Goal: Information Seeking & Learning: Understand process/instructions

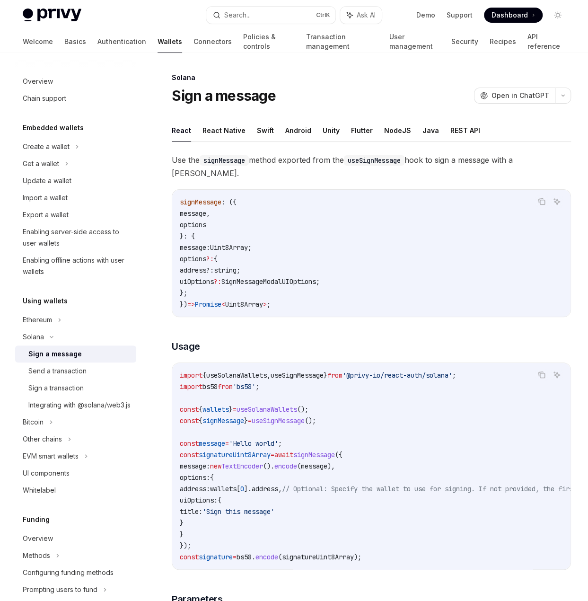
click at [311, 190] on div "signMessage : ({ message , options }: { message: Uint8Array ; options ?: { addr…" at bounding box center [371, 253] width 398 height 127
click at [216, 125] on button "React Native" at bounding box center [224, 130] width 43 height 22
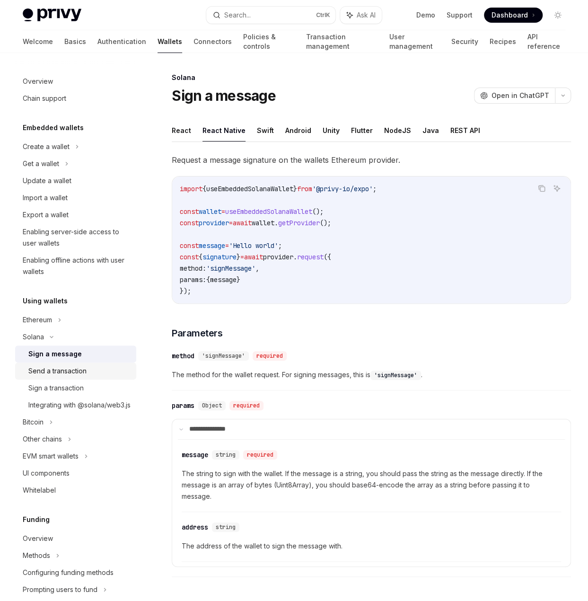
click at [96, 371] on div "Send a transaction" at bounding box center [79, 370] width 102 height 11
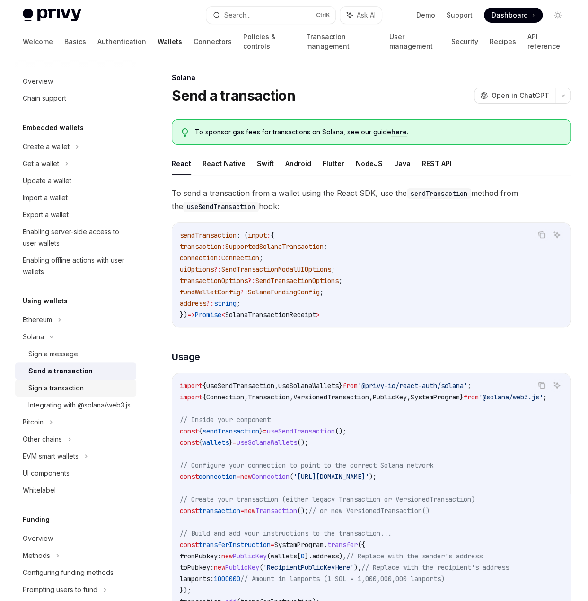
click at [80, 384] on div "Sign a transaction" at bounding box center [55, 387] width 55 height 11
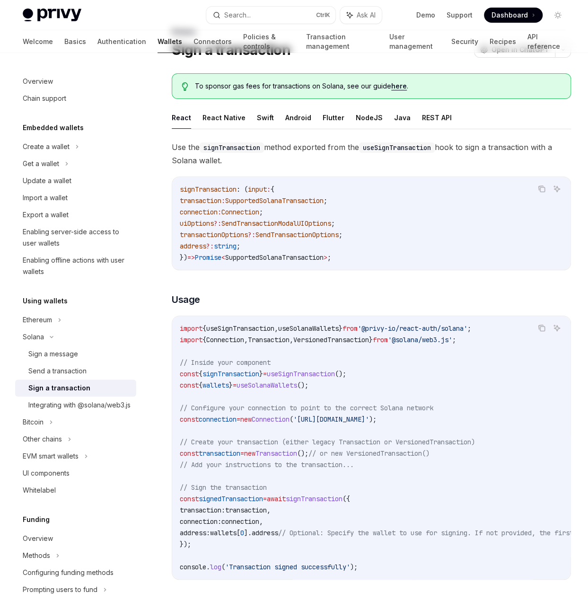
scroll to position [47, 0]
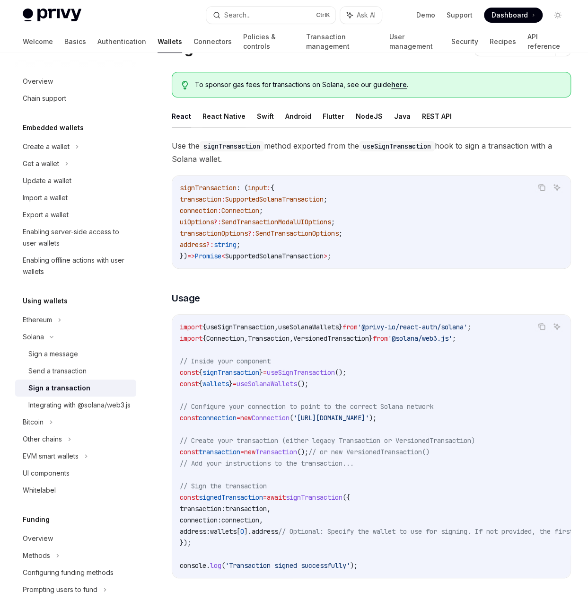
click at [224, 117] on button "React Native" at bounding box center [224, 116] width 43 height 22
type textarea "*"
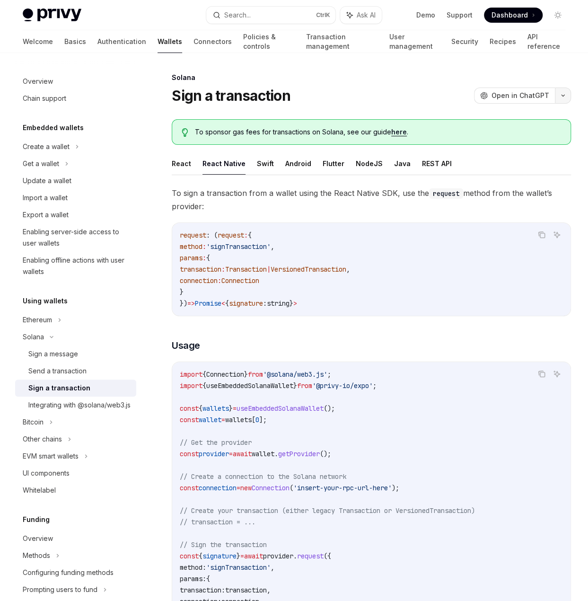
click at [563, 99] on button "button" at bounding box center [563, 96] width 16 height 16
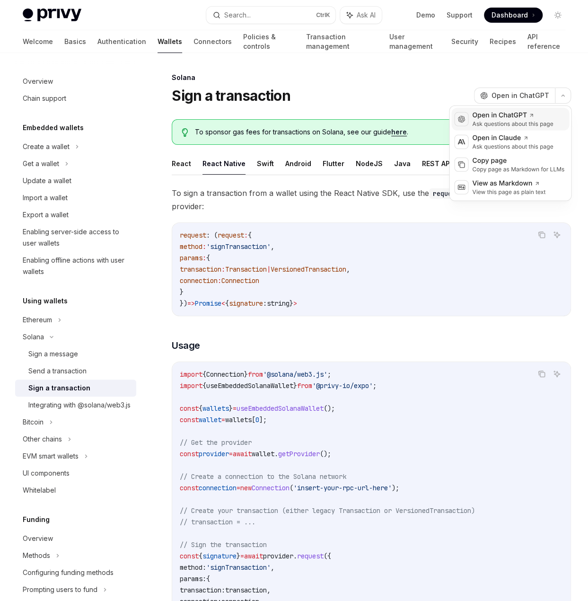
click at [508, 119] on div "Open in ChatGPT" at bounding box center [512, 115] width 81 height 9
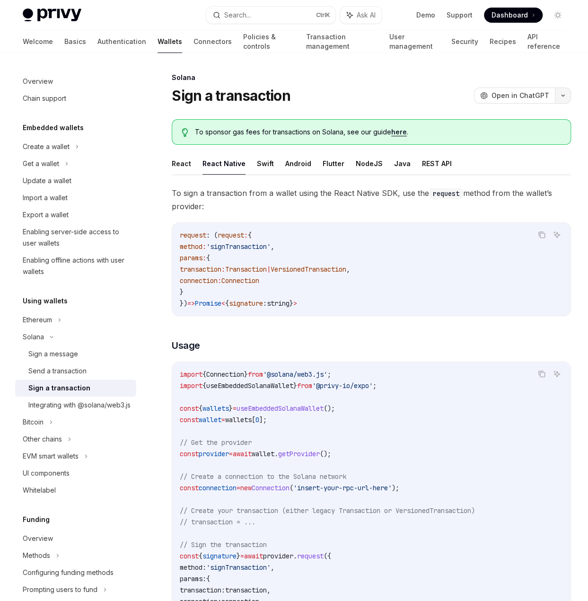
click at [565, 100] on button "button" at bounding box center [563, 96] width 16 height 16
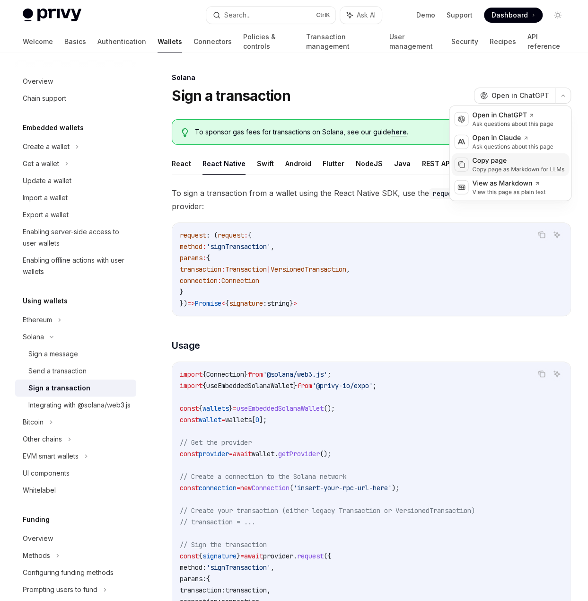
click at [495, 166] on div "Copy page as Markdown for LLMs" at bounding box center [518, 170] width 92 height 8
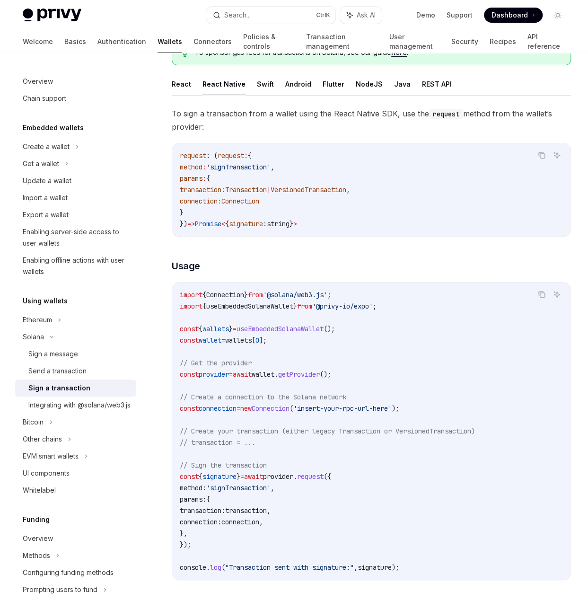
scroll to position [189, 0]
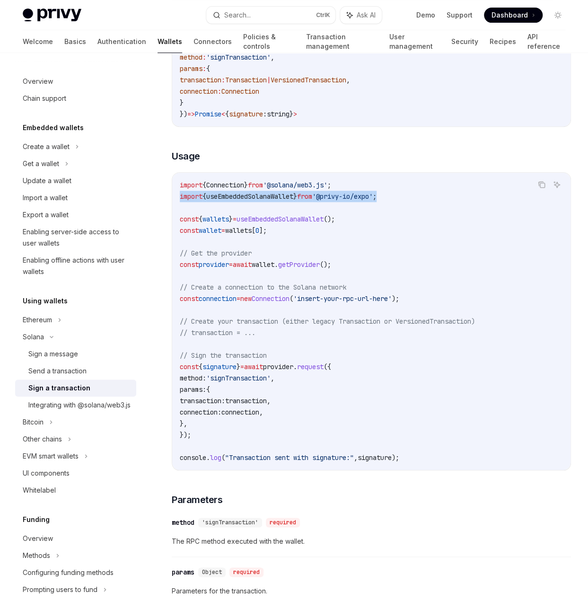
drag, startPoint x: 403, startPoint y: 192, endPoint x: 174, endPoint y: 200, distance: 229.2
click at [174, 200] on div "import { Connection } from '@solana/web3.js' ; import { useEmbeddedSolanaWallet…" at bounding box center [371, 321] width 398 height 297
copy span "import { useEmbeddedSolanaWallet } from '@privy-io/expo' ;"
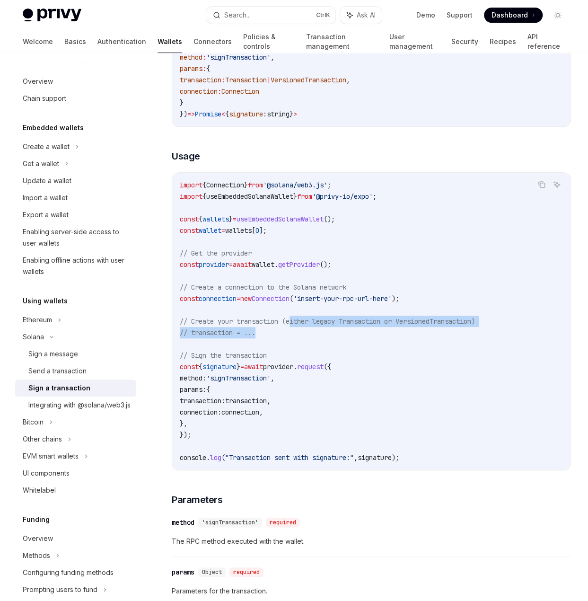
drag, startPoint x: 297, startPoint y: 325, endPoint x: 297, endPoint y: 354, distance: 28.9
click at [294, 335] on code "import { Connection } from '@solana/web3.js' ; import { useEmbeddedSolanaWallet…" at bounding box center [371, 321] width 383 height 284
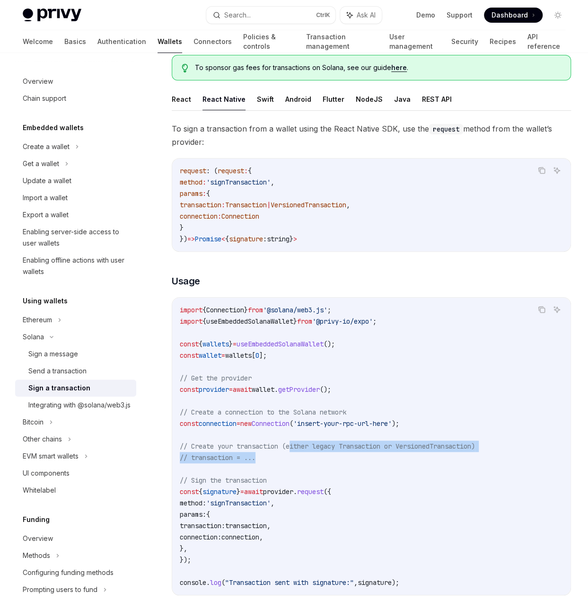
scroll to position [95, 0]
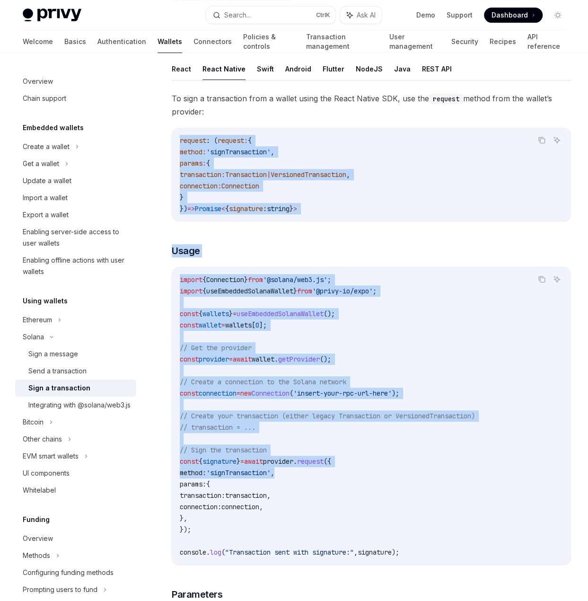
drag, startPoint x: 178, startPoint y: 136, endPoint x: 453, endPoint y: 474, distance: 435.9
click at [453, 474] on div "To sign a transaction from a wallet using the React Native SDK, use the request…" at bounding box center [371, 514] width 399 height 845
click at [255, 473] on span "'signTransaction'" at bounding box center [238, 473] width 64 height 9
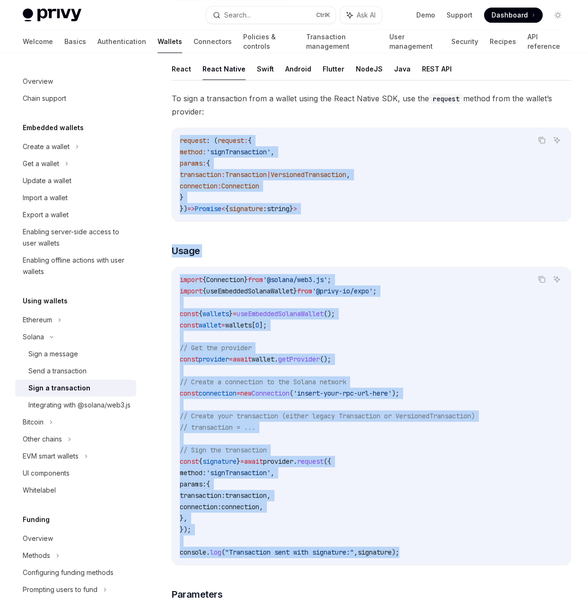
drag, startPoint x: 421, startPoint y: 548, endPoint x: 179, endPoint y: 135, distance: 479.0
click at [179, 135] on div "To sign a transaction from a wallet using the React Native SDK, use the request…" at bounding box center [371, 514] width 399 height 845
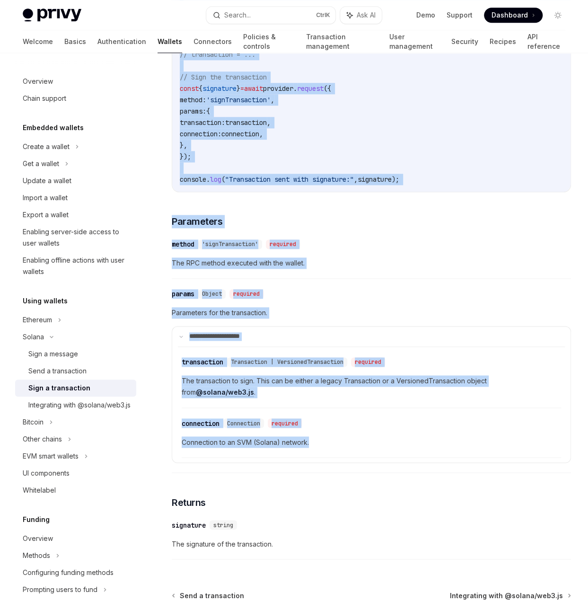
scroll to position [557, 0]
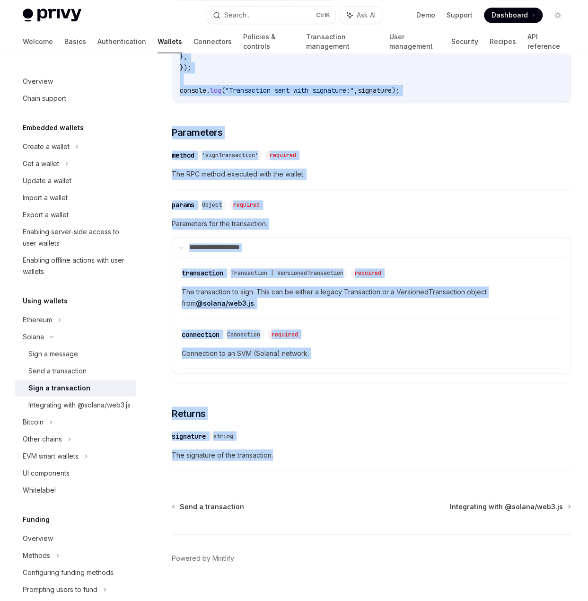
drag, startPoint x: 173, startPoint y: 189, endPoint x: 372, endPoint y: 443, distance: 323.3
click at [372, 443] on div "To sign a transaction from a wallet using the React Native SDK, use the request…" at bounding box center [371, 52] width 399 height 845
copy div "Lo ipsu d sitametcons adip e seddoe tempo inc Utlab Etdolo MAG, ali eni adminim…"
click at [396, 381] on div "To sign a transaction from a wallet using the React Native SDK, use the request…" at bounding box center [371, 52] width 399 height 845
click at [317, 358] on details "**********" at bounding box center [371, 305] width 399 height 137
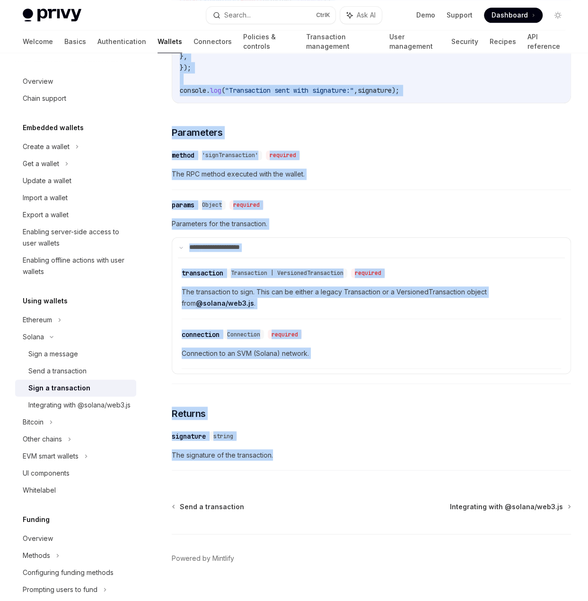
click at [291, 347] on span "Connection to an SVM (Solana) network." at bounding box center [372, 352] width 380 height 11
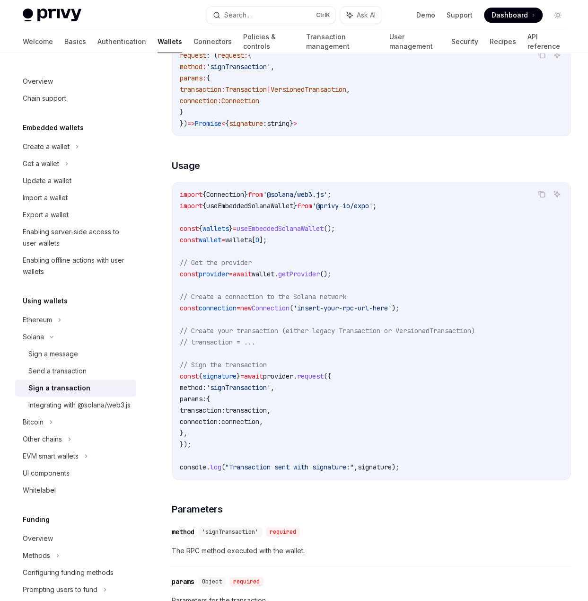
scroll to position [178, 0]
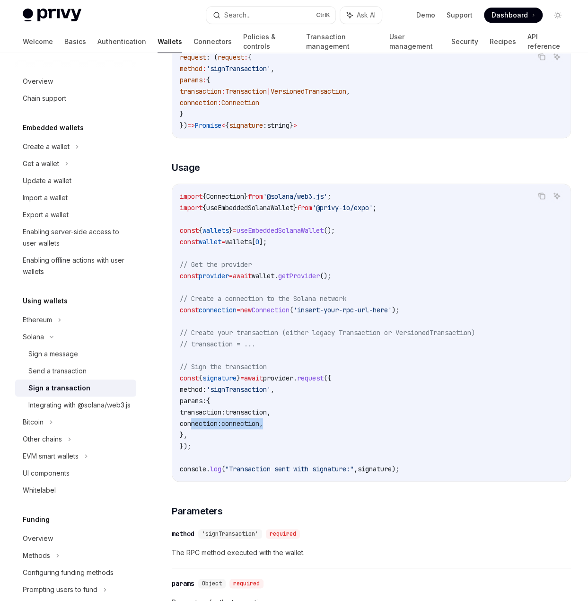
drag, startPoint x: 286, startPoint y: 423, endPoint x: 193, endPoint y: 424, distance: 93.2
click at [193, 424] on span "connection: connection ," at bounding box center [221, 423] width 83 height 9
copy span "connection: connection ,"
click at [207, 439] on code "import { Connection } from '@solana/web3.js' ; import { useEmbeddedSolanaWallet…" at bounding box center [371, 333] width 383 height 284
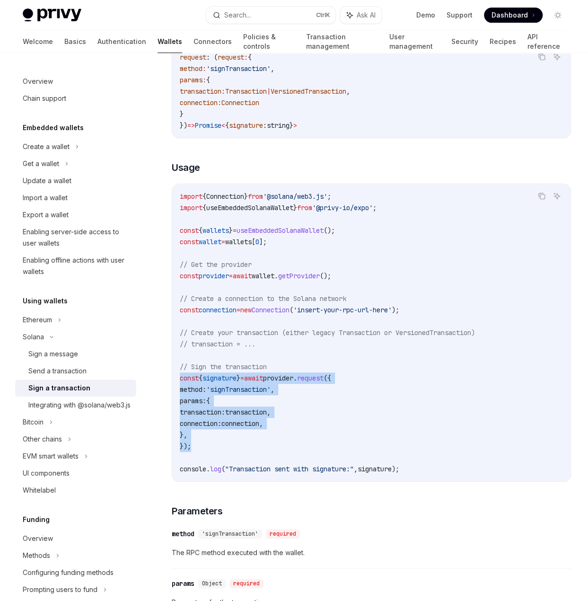
drag, startPoint x: 196, startPoint y: 445, endPoint x: 174, endPoint y: 378, distance: 70.8
click at [174, 378] on div "import { Connection } from '@solana/web3.js' ; import { useEmbeddedSolanaWallet…" at bounding box center [371, 332] width 398 height 297
copy code "const { signature } = await provider . request ({ method: 'signTransaction' , p…"
drag, startPoint x: 264, startPoint y: 434, endPoint x: 272, endPoint y: 435, distance: 8.1
click at [264, 434] on code "import { Connection } from '@solana/web3.js' ; import { useEmbeddedSolanaWallet…" at bounding box center [371, 333] width 383 height 284
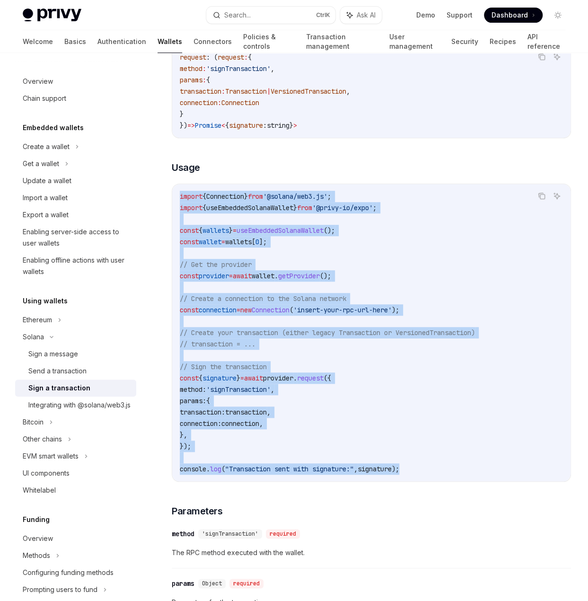
drag, startPoint x: 416, startPoint y: 468, endPoint x: 178, endPoint y: 195, distance: 362.6
click at [178, 195] on div "import { Connection } from '@solana/web3.js' ; import { useEmbeddedSolanaWallet…" at bounding box center [371, 332] width 398 height 297
copy code "import { Connection } from '@solana/web3.js' ; import { useEmbeddedSolanaWallet…"
click at [275, 340] on code "import { Connection } from '@solana/web3.js' ; import { useEmbeddedSolanaWallet…" at bounding box center [371, 333] width 383 height 284
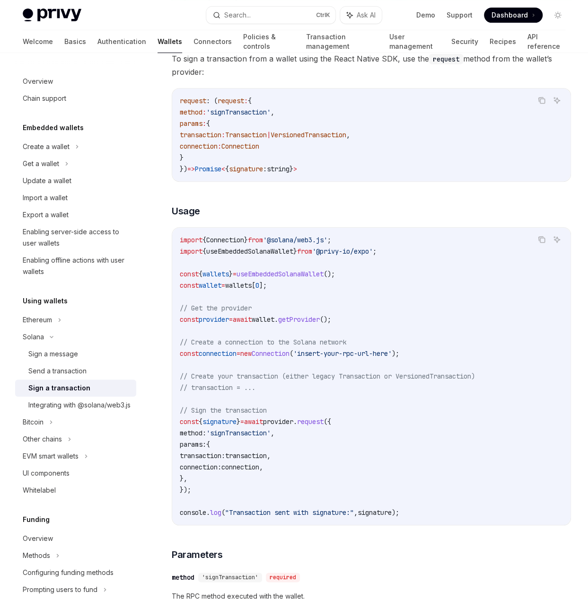
scroll to position [131, 0]
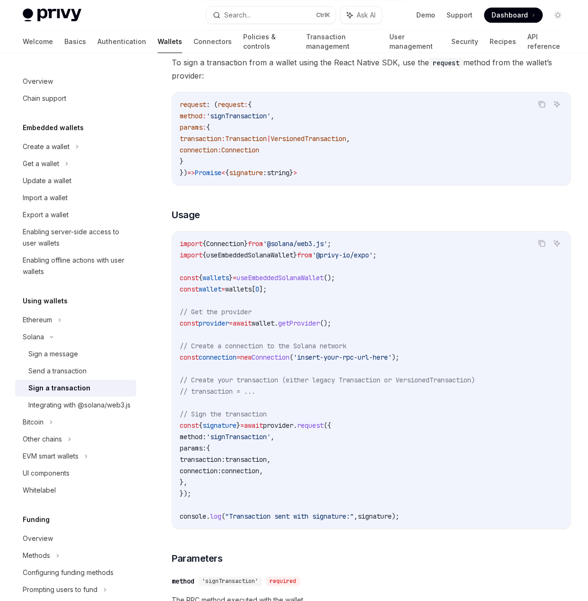
click at [153, 543] on div "[PERSON_NAME] Sign a transaction OpenAI Open in ChatGPT OpenAI Open in ChatGPT …" at bounding box center [282, 491] width 581 height 1100
click at [308, 452] on code "import { Connection } from '@solana/web3.js' ; import { useEmbeddedSolanaWallet…" at bounding box center [371, 380] width 383 height 284
drag, startPoint x: 291, startPoint y: 471, endPoint x: 194, endPoint y: 467, distance: 96.6
click at [194, 467] on code "import { Connection } from '@solana/web3.js' ; import { useEmbeddedSolanaWallet…" at bounding box center [371, 380] width 383 height 284
copy span "connection: connection ,"
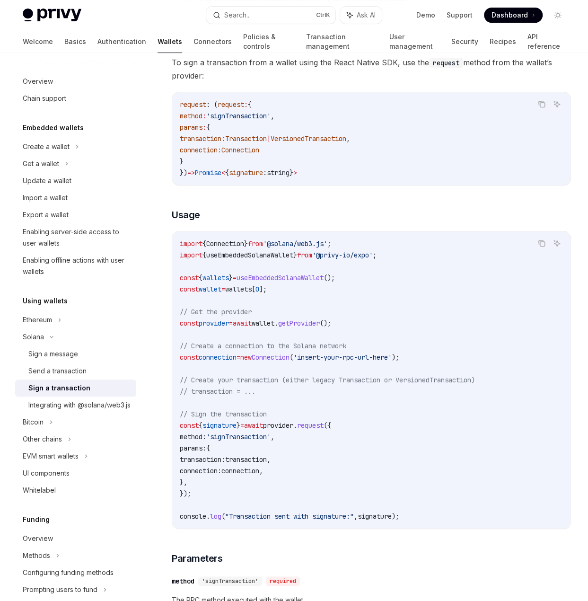
click at [229, 425] on span "signature" at bounding box center [220, 425] width 34 height 9
click at [252, 476] on code "import { Connection } from '@solana/web3.js' ; import { useEmbeddedSolanaWallet…" at bounding box center [371, 380] width 383 height 284
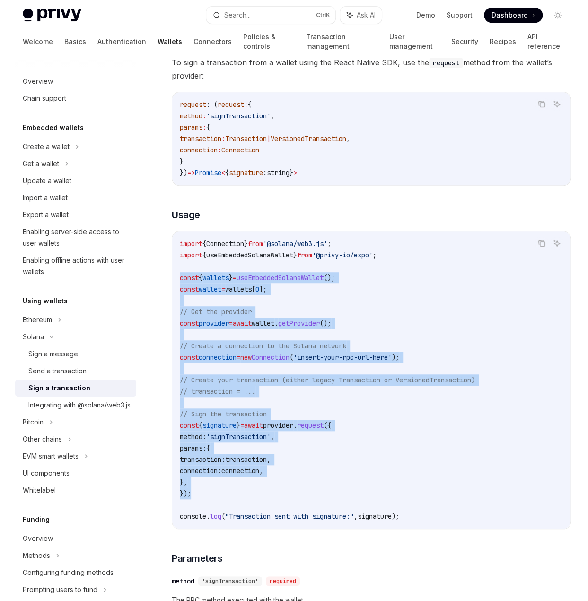
drag, startPoint x: 203, startPoint y: 493, endPoint x: 174, endPoint y: 272, distance: 222.9
click at [174, 272] on div "import { Connection } from '@solana/web3.js' ; import { useEmbeddedSolanaWallet…" at bounding box center [371, 379] width 398 height 297
copy code "const { wallets } = useEmbeddedSolanaWallet (); const wallet = wallets [ 0 ]; /…"
drag, startPoint x: 301, startPoint y: 351, endPoint x: 305, endPoint y: 350, distance: 4.8
click at [301, 351] on code "import { Connection } from '@solana/web3.js' ; import { useEmbeddedSolanaWallet…" at bounding box center [371, 380] width 383 height 284
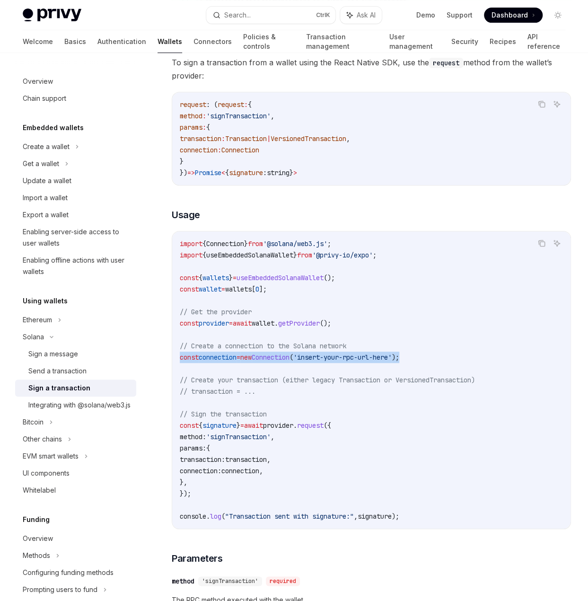
drag, startPoint x: 426, startPoint y: 354, endPoint x: 178, endPoint y: 357, distance: 248.5
click at [178, 357] on div "import { Connection } from '@solana/web3.js' ; import { useEmbeddedSolanaWallet…" at bounding box center [371, 379] width 398 height 297
copy span "const connection = new Connection ( 'insert-your-rpc-url-here' );"
drag, startPoint x: 368, startPoint y: 243, endPoint x: 175, endPoint y: 240, distance: 193.1
click at [175, 240] on div "import { Connection } from '@solana/web3.js' ; import { useEmbeddedSolanaWallet…" at bounding box center [371, 379] width 398 height 297
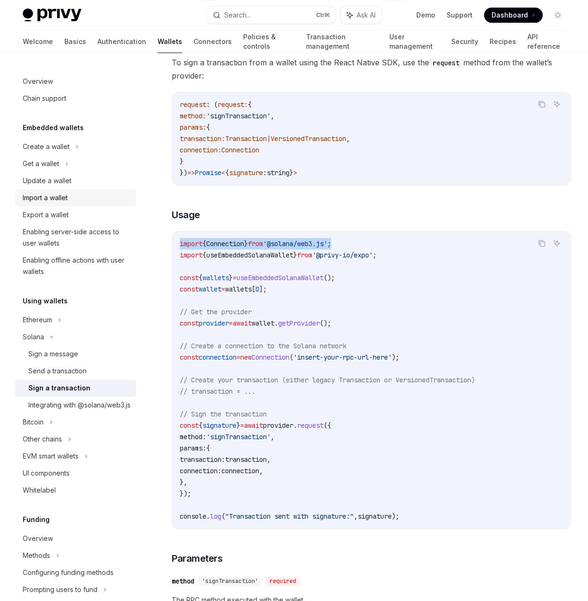
copy span "import { Connection } from '@solana/web3.js' ;"
click at [199, 504] on code "import { Connection } from '@solana/web3.js' ; import { useEmbeddedSolanaWallet…" at bounding box center [371, 380] width 383 height 284
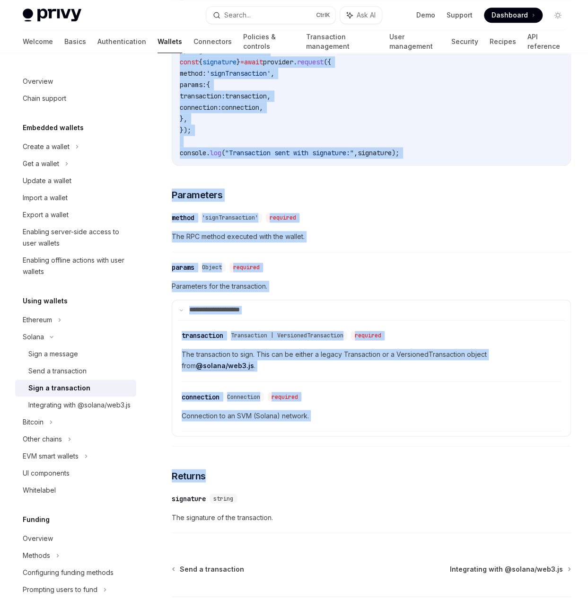
scroll to position [557, 0]
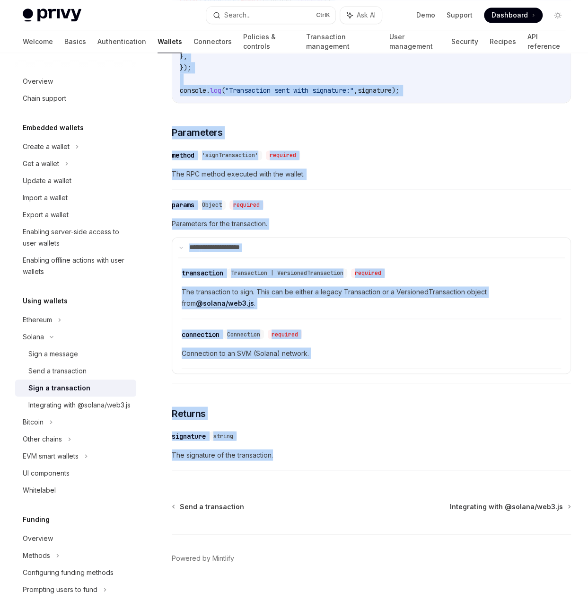
drag, startPoint x: 171, startPoint y: 192, endPoint x: 407, endPoint y: 442, distance: 344.2
click at [407, 442] on div "[PERSON_NAME] Sign a transaction OpenAI Open in ChatGPT OpenAI Open in ChatGPT …" at bounding box center [282, 65] width 581 height 1100
copy div "Lo ipsu d sitametcons adip e seddoe tempo inc Utlab Etdolo MAG, ali eni adminim…"
click at [440, 246] on summary "**********" at bounding box center [371, 248] width 398 height 20
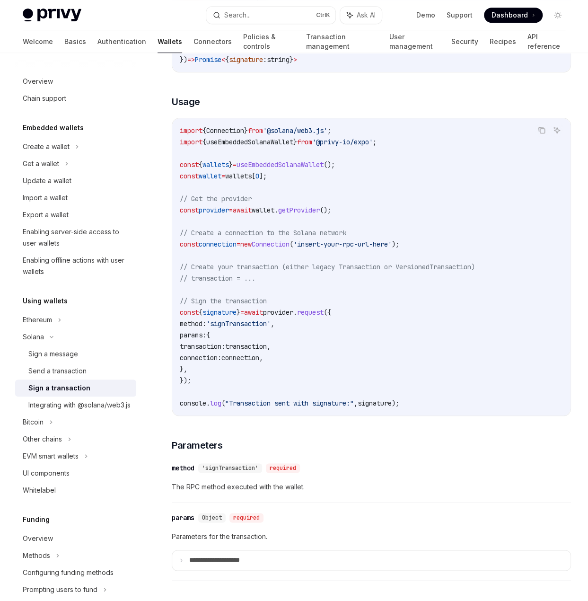
scroll to position [216, 0]
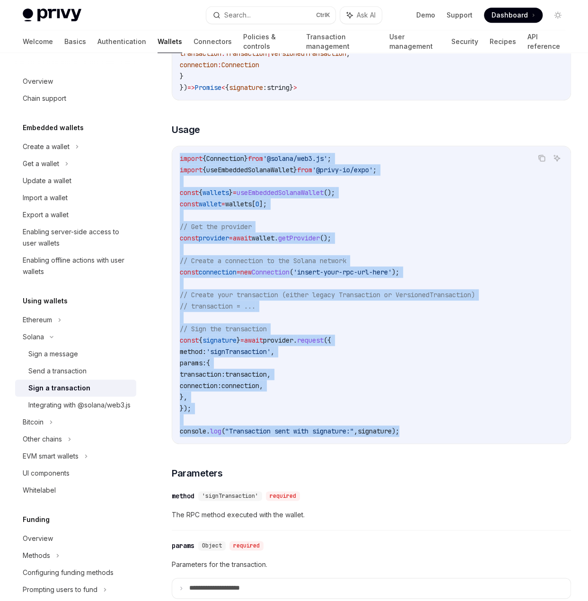
drag, startPoint x: 418, startPoint y: 427, endPoint x: 168, endPoint y: 157, distance: 368.7
click at [168, 157] on div "[PERSON_NAME] Sign a transaction OpenAI Open in ChatGPT OpenAI Open in ChatGPT …" at bounding box center [282, 348] width 581 height 984
click at [376, 312] on code "import { Connection } from '@solana/web3.js' ; import { useEmbeddedSolanaWallet…" at bounding box center [371, 295] width 383 height 284
click at [376, 320] on code "import { Connection } from '@solana/web3.js' ; import { useEmbeddedSolanaWallet…" at bounding box center [371, 295] width 383 height 284
